Goal: Information Seeking & Learning: Learn about a topic

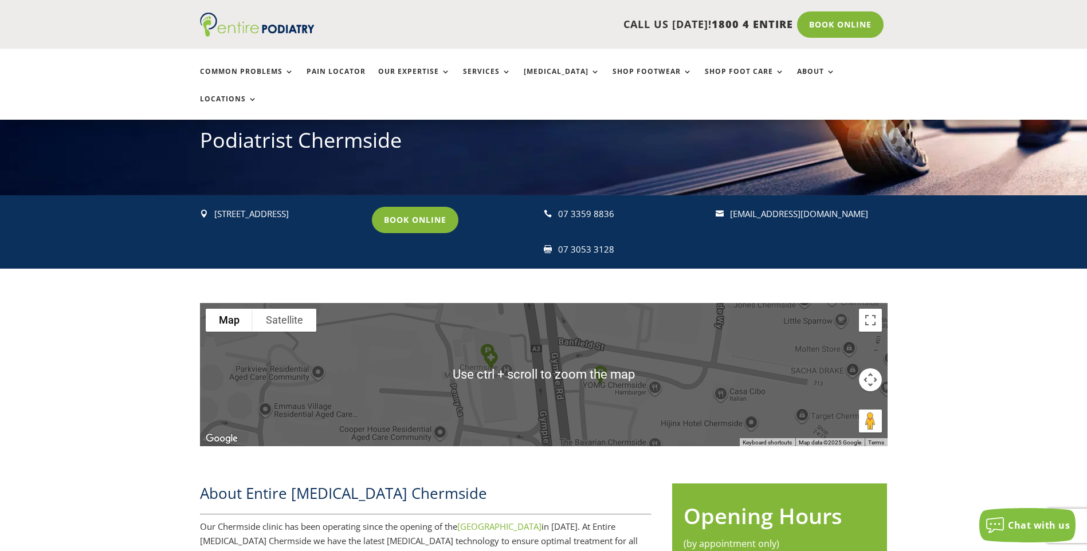
scroll to position [138, 0]
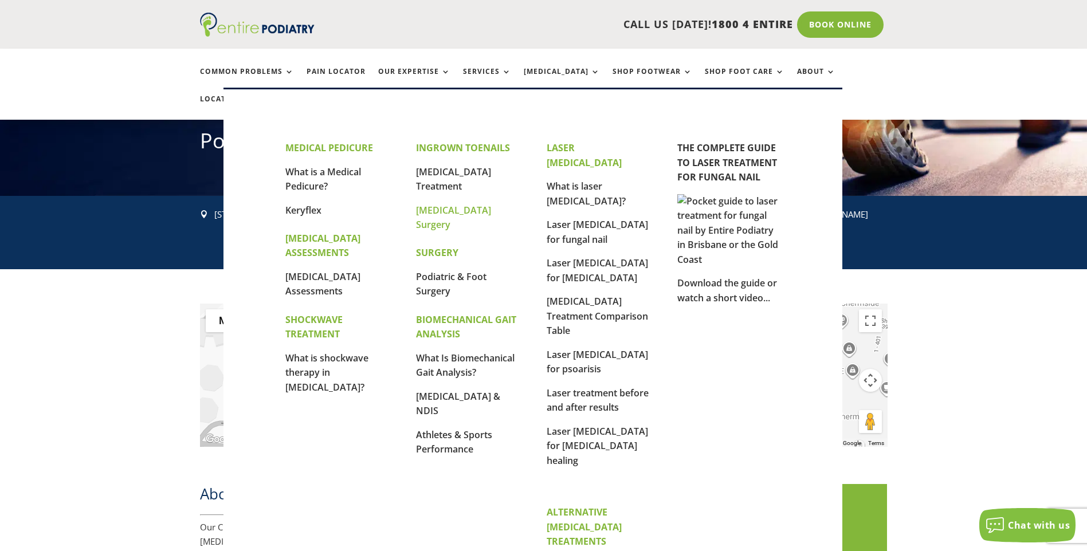
click at [448, 209] on link "[MEDICAL_DATA] Surgery" at bounding box center [453, 218] width 75 height 28
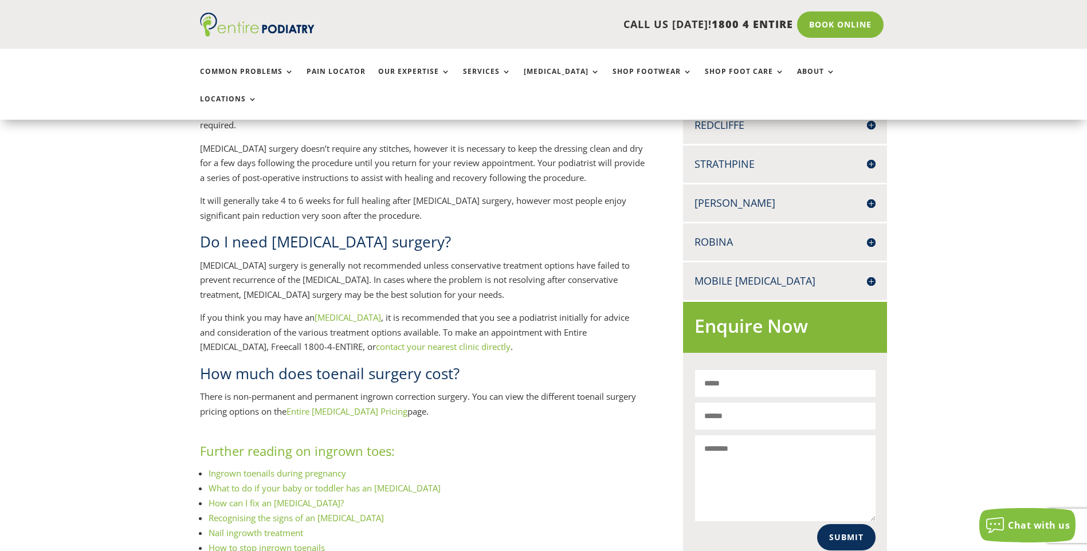
scroll to position [642, 0]
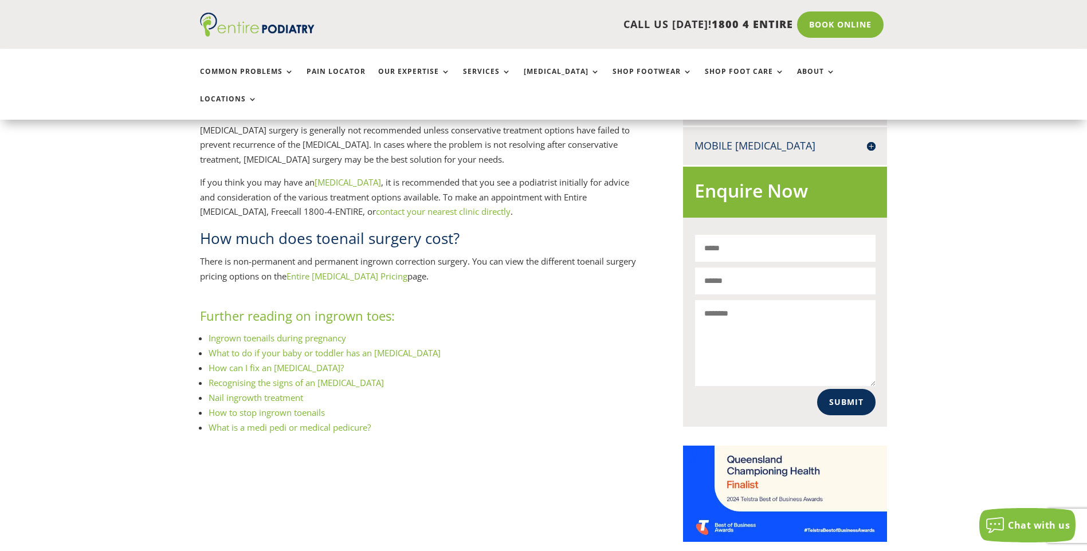
click at [327, 254] on p "There is non-permanent and permanent ingrown correction surgery. You can view t…" at bounding box center [423, 273] width 446 height 38
click at [332, 270] on link "Entire Podiatry Pricing" at bounding box center [347, 275] width 121 height 11
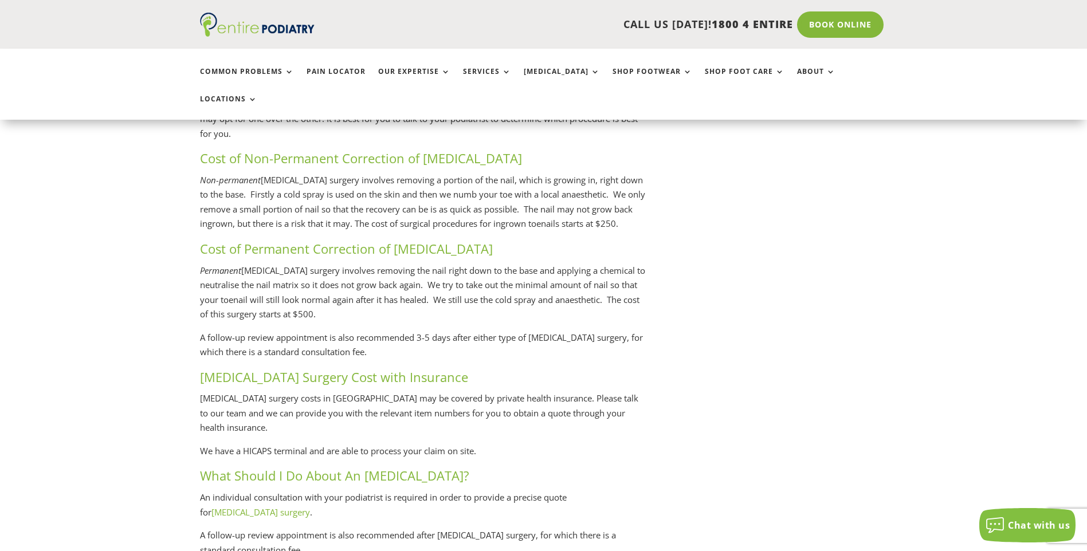
scroll to position [2335, 0]
